Goal: Task Accomplishment & Management: Manage account settings

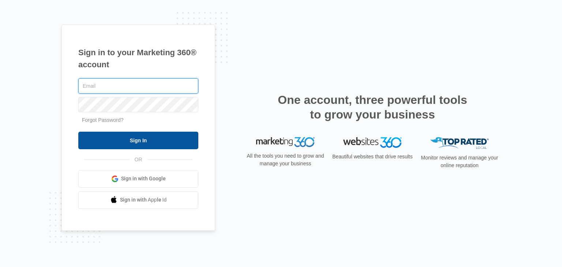
type input "[EMAIL_ADDRESS][DOMAIN_NAME]"
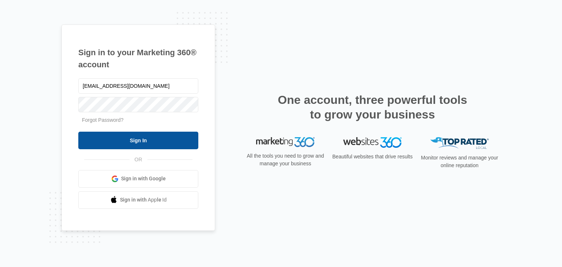
click at [125, 136] on input "Sign In" at bounding box center [138, 141] width 120 height 18
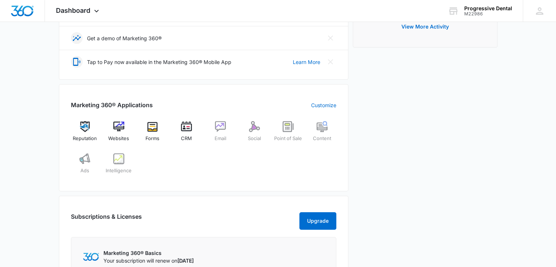
scroll to position [246, 0]
click at [120, 123] on img at bounding box center [118, 126] width 11 height 11
